Goal: Task Accomplishment & Management: Manage account settings

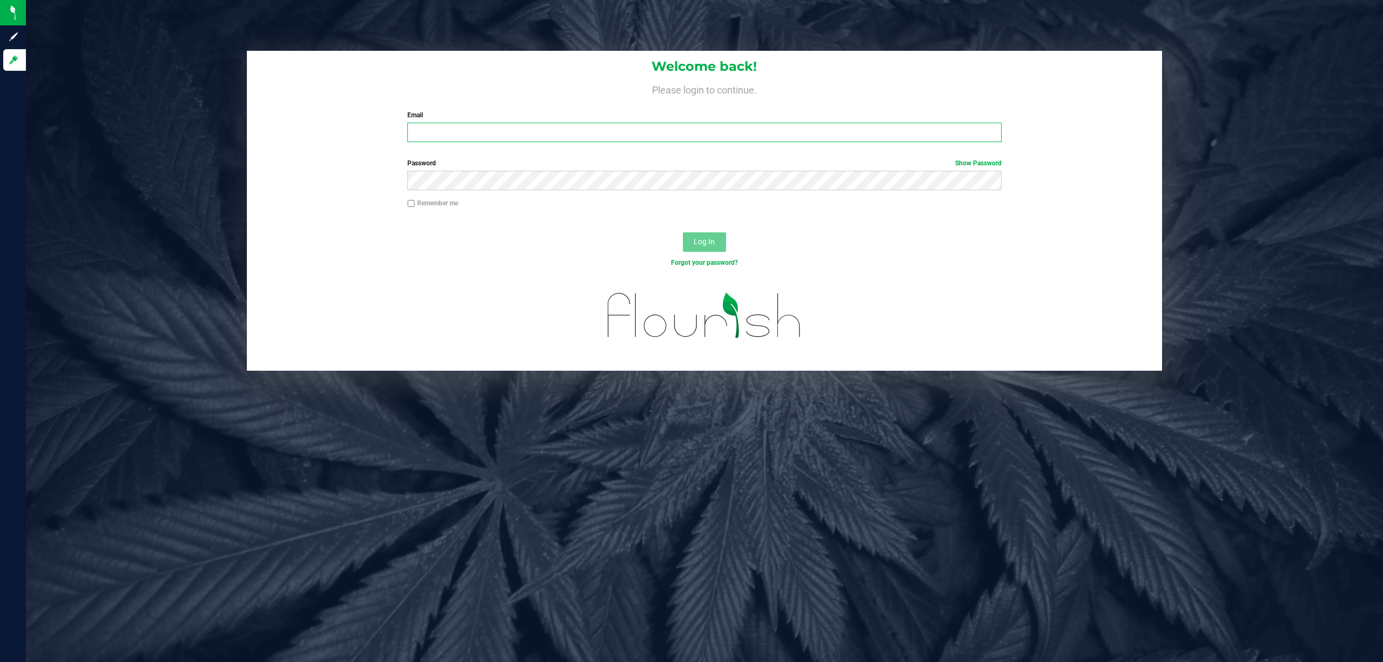
click at [655, 135] on input "Email" at bounding box center [704, 132] width 594 height 19
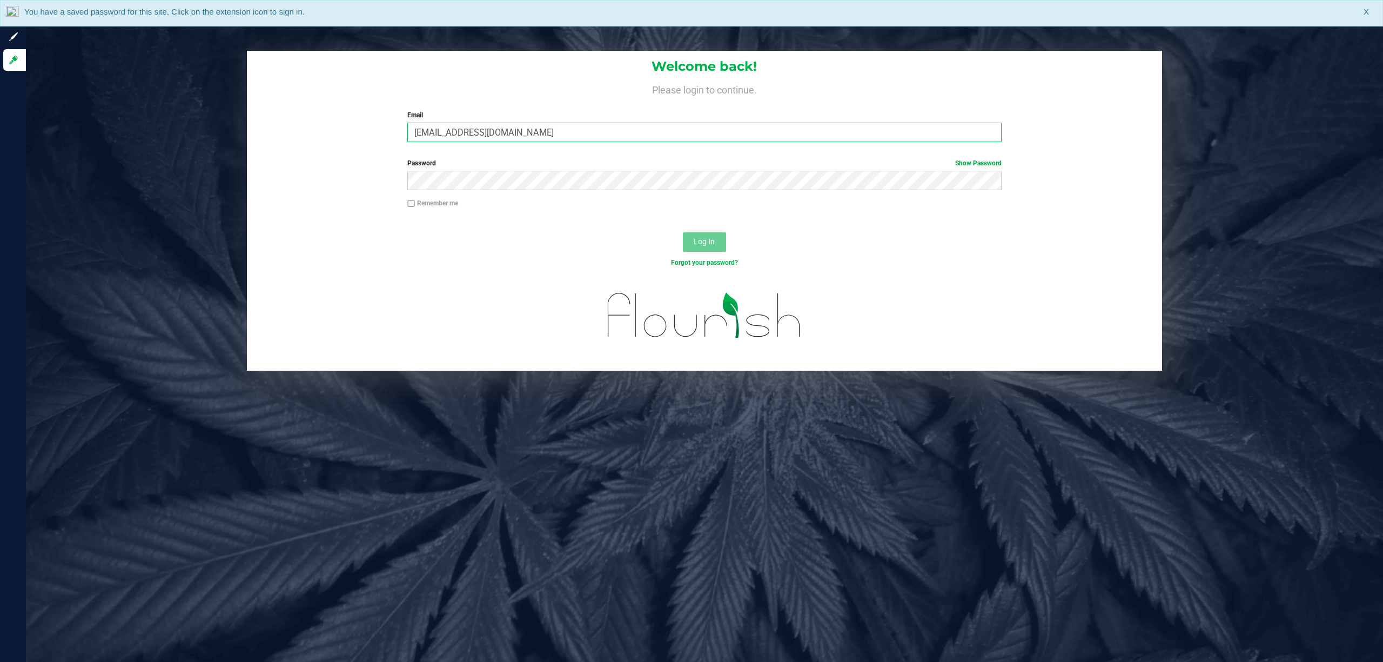
type input "[EMAIL_ADDRESS][DOMAIN_NAME]"
click at [683, 232] on button "Log In" at bounding box center [704, 241] width 43 height 19
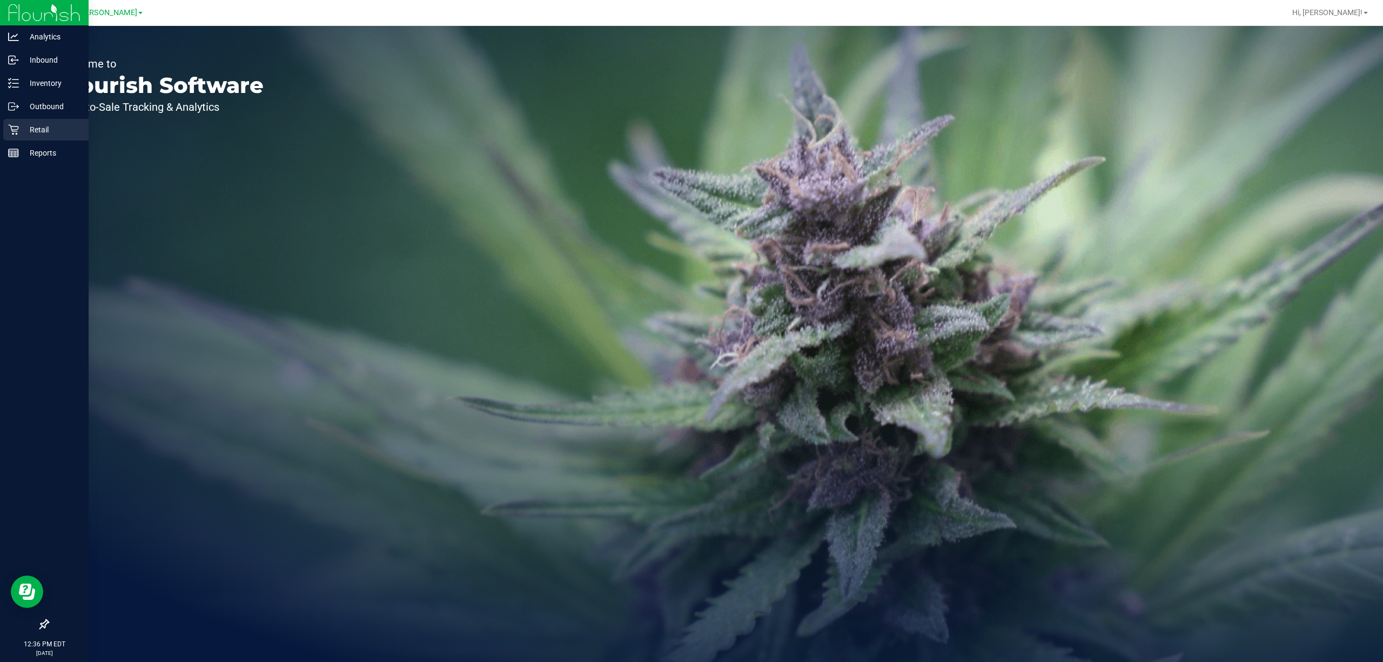
click at [21, 130] on p "Retail" at bounding box center [51, 129] width 65 height 13
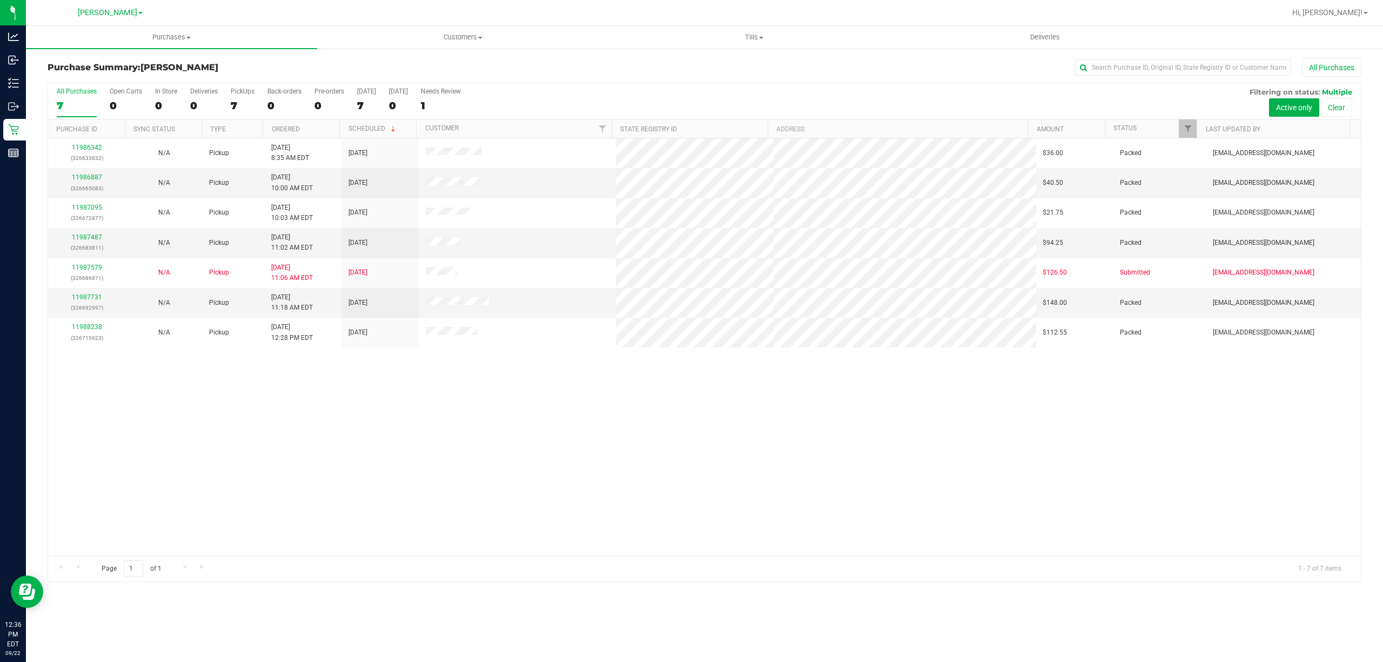
click at [531, 439] on div "11986342 (326633832) N/A Pickup [DATE] 8:35 AM EDT 9/22/2025 $36.00 Packed [EMA…" at bounding box center [704, 346] width 1313 height 417
click at [767, 405] on div "11986342 (326633832) N/A Pickup [DATE] 8:35 AM EDT 9/22/2025 $36.00 Packed [EMA…" at bounding box center [704, 346] width 1313 height 417
click at [703, 437] on div "11986342 (326633832) N/A Pickup [DATE] 8:35 AM EDT 9/22/2025 $36.00 Packed [EMA…" at bounding box center [704, 346] width 1313 height 417
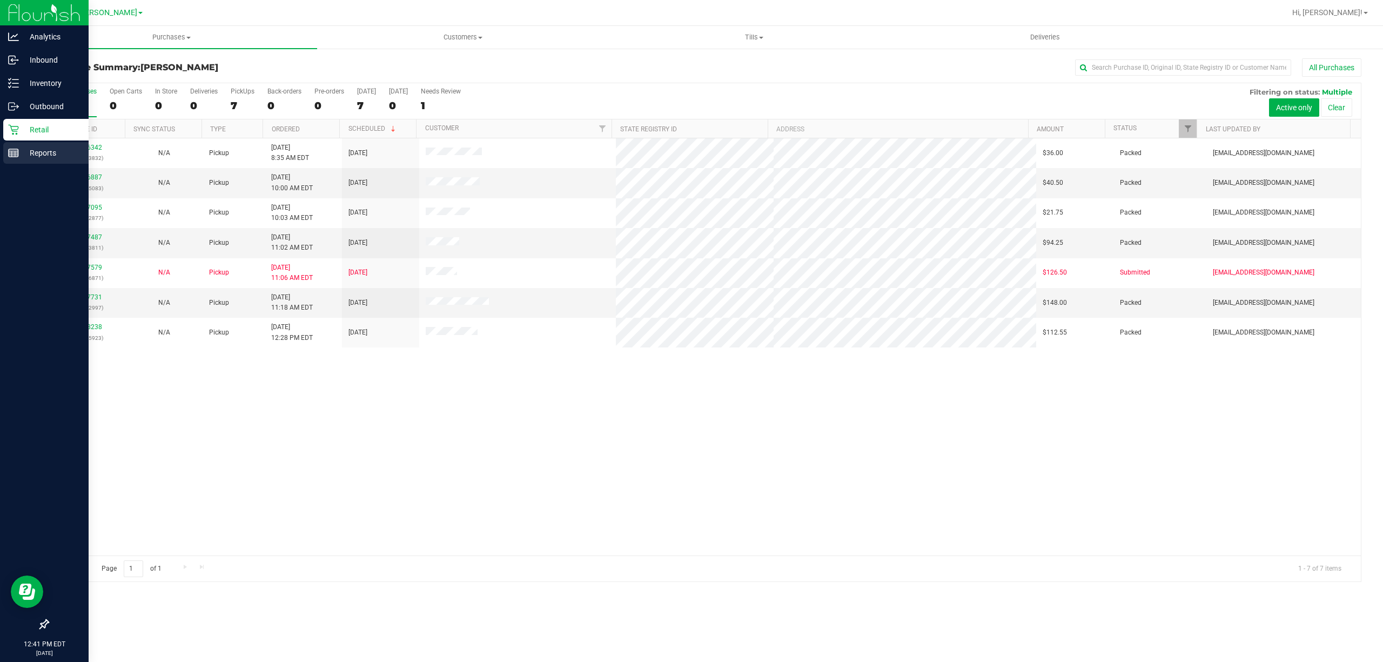
click at [44, 150] on p "Reports" at bounding box center [51, 152] width 65 height 13
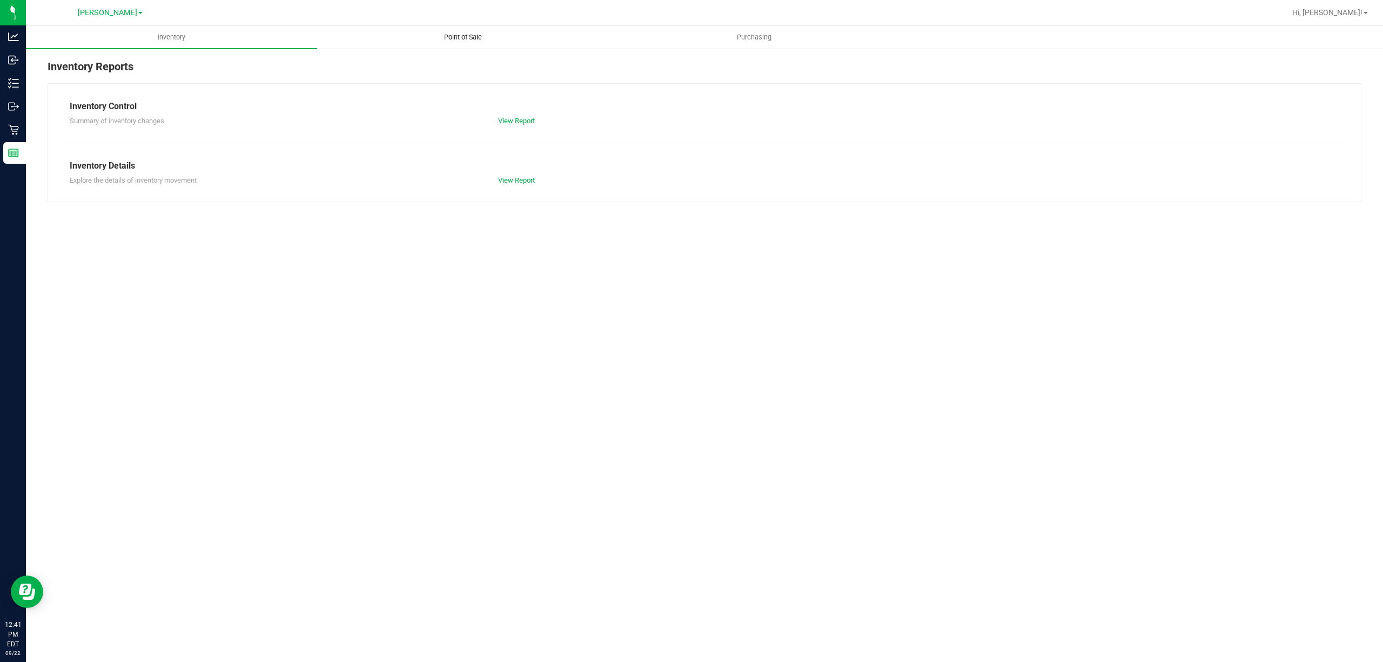
click at [457, 32] on span "Point of Sale" at bounding box center [463, 37] width 67 height 10
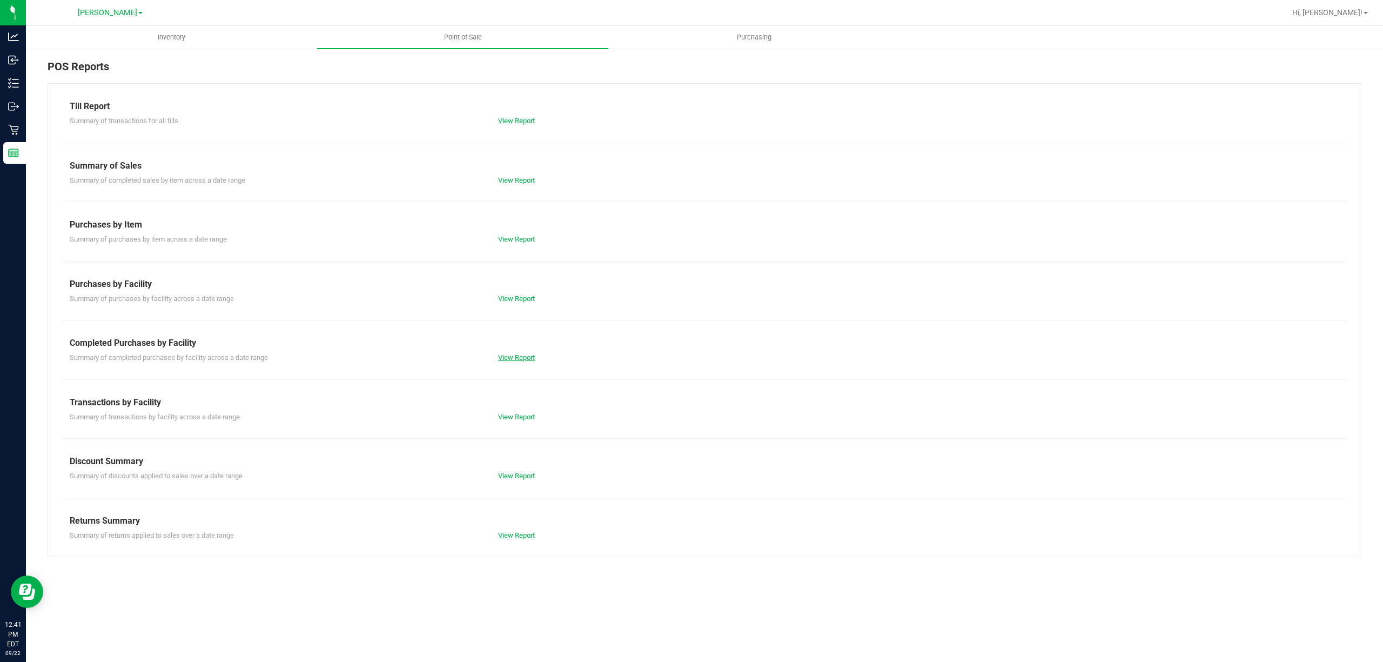
click at [519, 355] on link "View Report" at bounding box center [516, 357] width 37 height 8
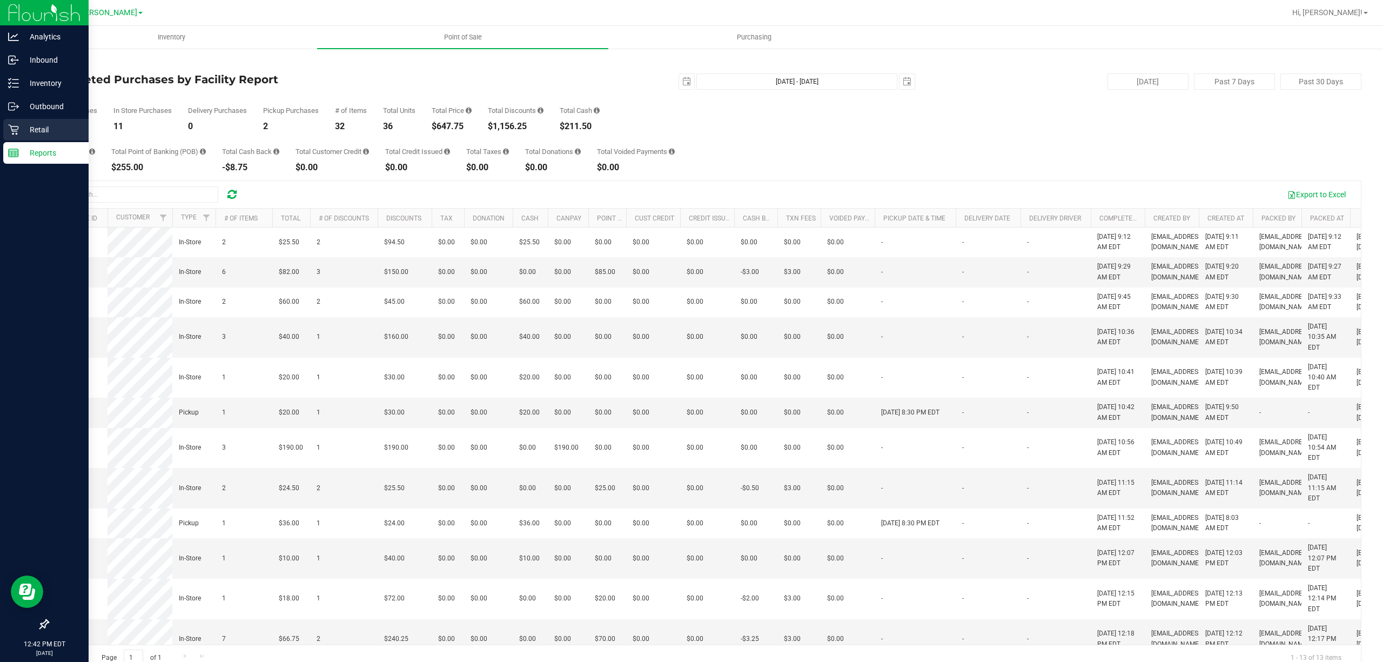
click at [18, 130] on icon at bounding box center [13, 129] width 11 height 11
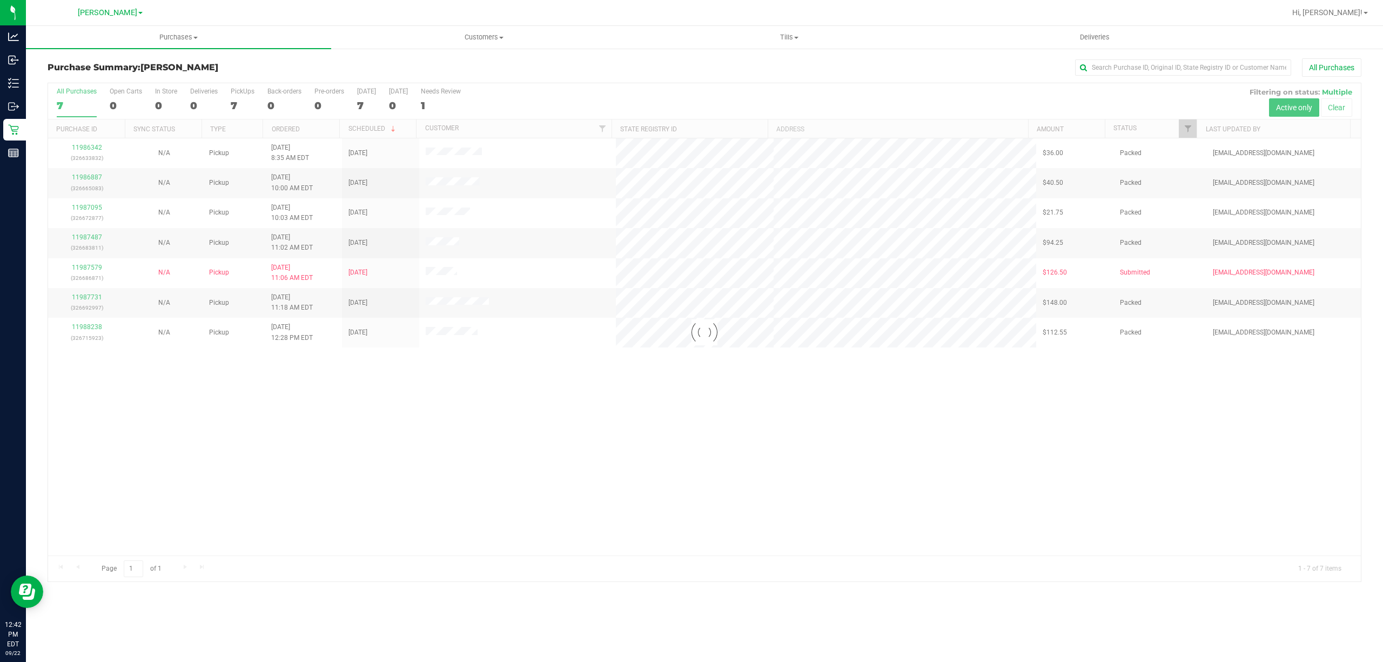
click at [517, 439] on div at bounding box center [704, 332] width 1313 height 498
click at [470, 531] on div "11986342 (326633832) N/A Pickup [DATE] 8:35 AM EDT 9/22/2025 $36.00 Packed [EMA…" at bounding box center [704, 346] width 1313 height 417
click at [411, 512] on div "11986342 (326633832) N/A Pickup [DATE] 8:35 AM EDT 9/22/2025 $36.00 Packed [EMA…" at bounding box center [704, 346] width 1313 height 417
click at [322, 498] on div "11986342 (326633832) N/A Pickup [DATE] 8:35 AM EDT 9/22/2025 $36.00 Packed [EMA…" at bounding box center [704, 346] width 1313 height 417
click at [1354, 10] on span "Hi, [PERSON_NAME]!" at bounding box center [1328, 12] width 70 height 9
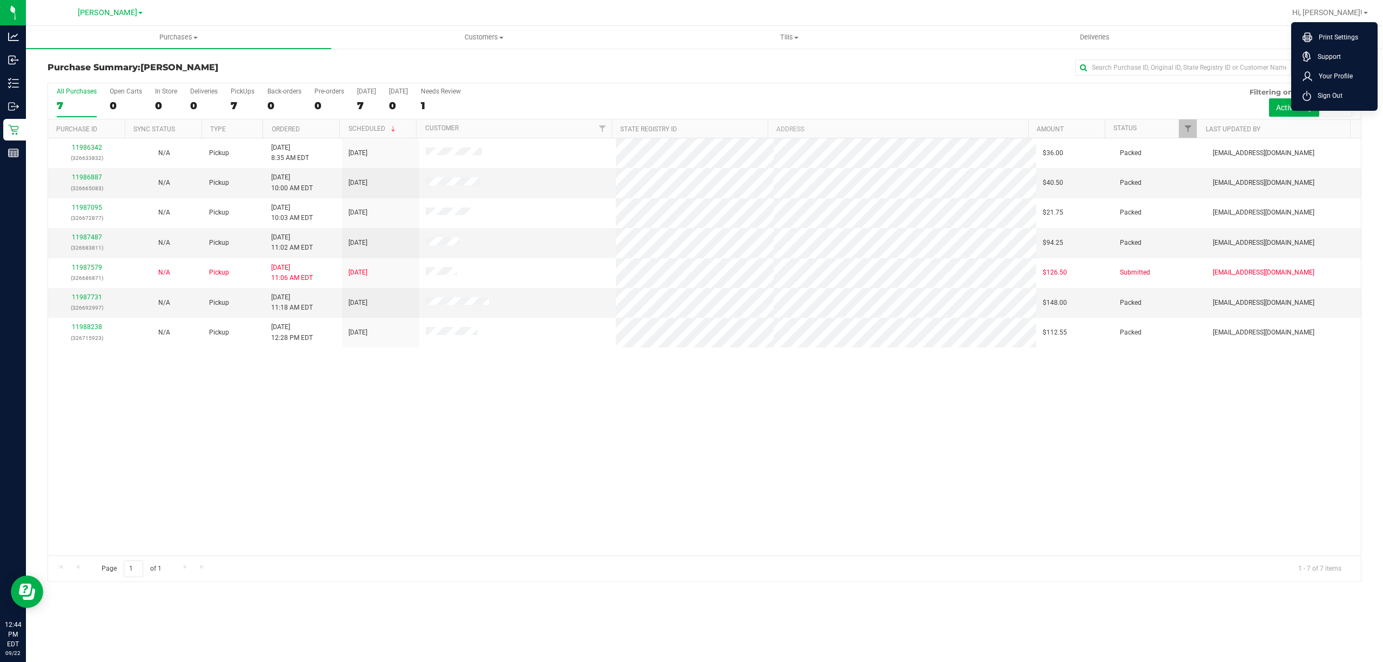
click at [1333, 92] on span "Sign Out" at bounding box center [1327, 95] width 31 height 11
